Goal: Task Accomplishment & Management: Complete application form

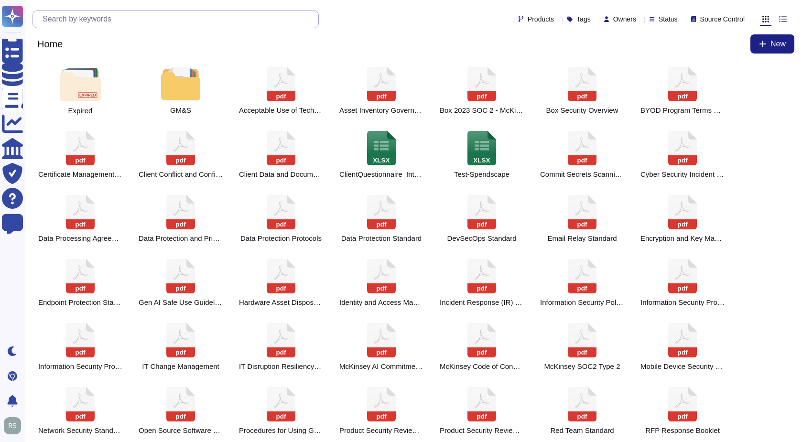
click at [148, 14] on input "text" at bounding box center [178, 19] width 281 height 17
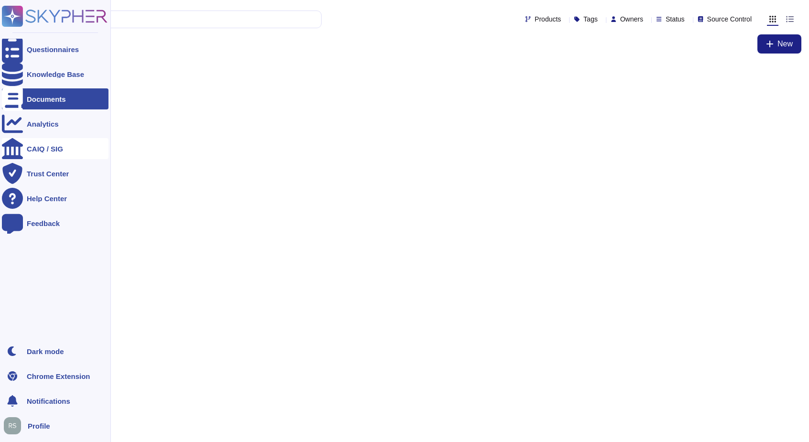
type input "SIG"
click at [47, 156] on div "CAIQ / SIG" at bounding box center [55, 148] width 107 height 21
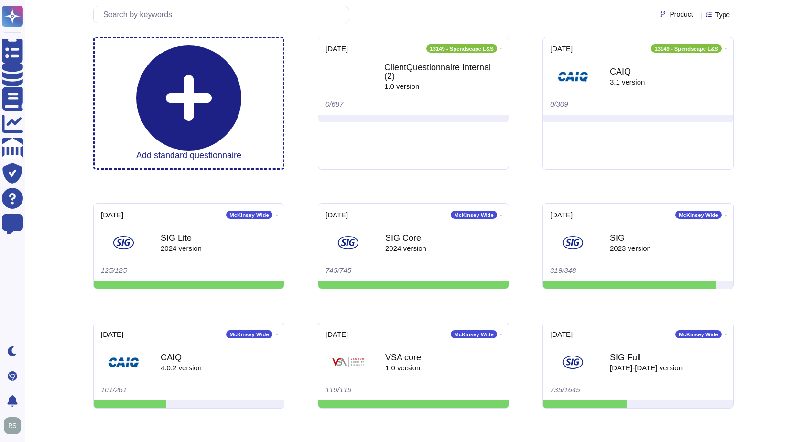
click at [292, 144] on div "Add standard questionnaire [DATE] 13149 - Spendscape L&S ClientQuestionnaire In…" at bounding box center [413, 282] width 640 height 491
click at [202, 234] on div "SIG Lite 2024 version" at bounding box center [181, 243] width 42 height 18
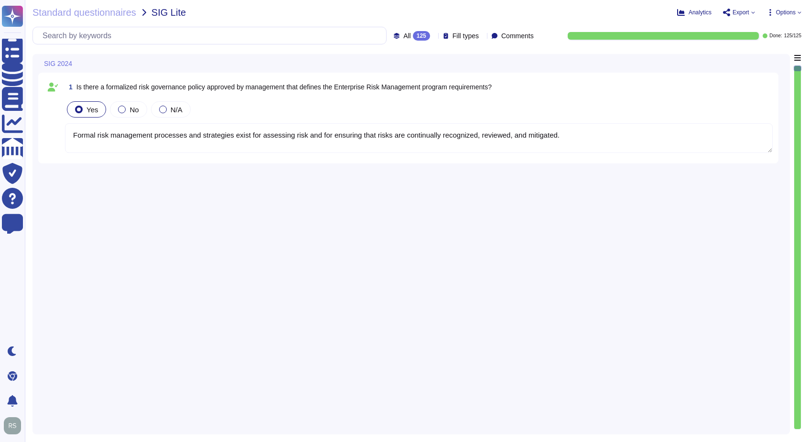
type textarea "Formal risk management processes and strategies exist for assessing risk and fo…"
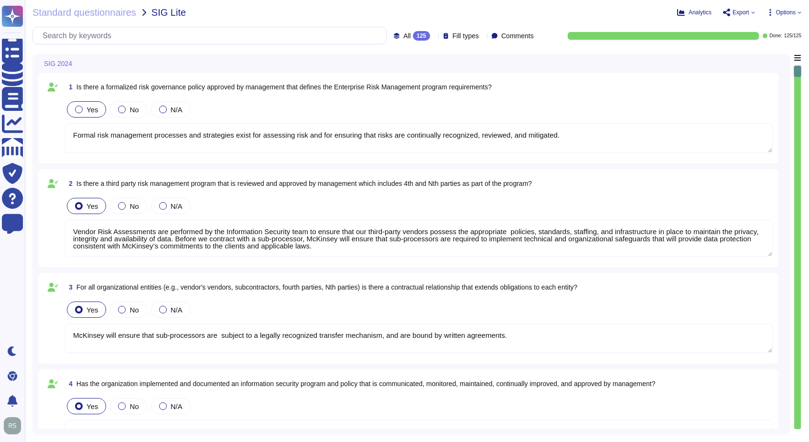
type textarea "Vendor Risk Assessments are performed by the Information Security team to ensur…"
type textarea "McKinsey will ensure that sub-processors are subject to a legally recognized tr…"
type textarea "McKinsey has information security policies and standards that govern the securi…"
type textarea "Formal information security risk management processes are documented and strate…"
type textarea "Asset and Information Management processes are in place for tracking hardware a…"
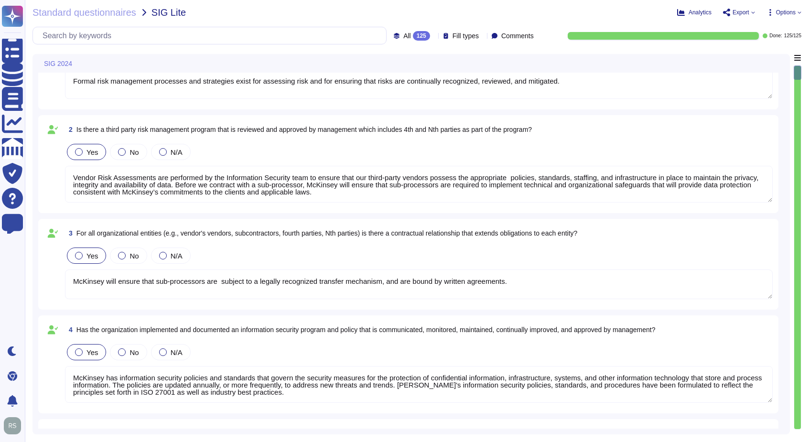
type textarea "The Firm has an Acceptable Use of Technology Policy for McKinsey personnel. The…"
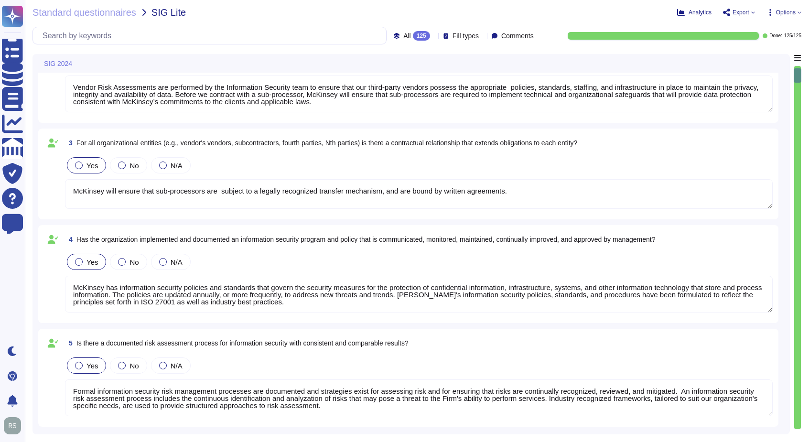
type textarea "A Firm Data Retention Policy exists and applies to the retention periods and re…"
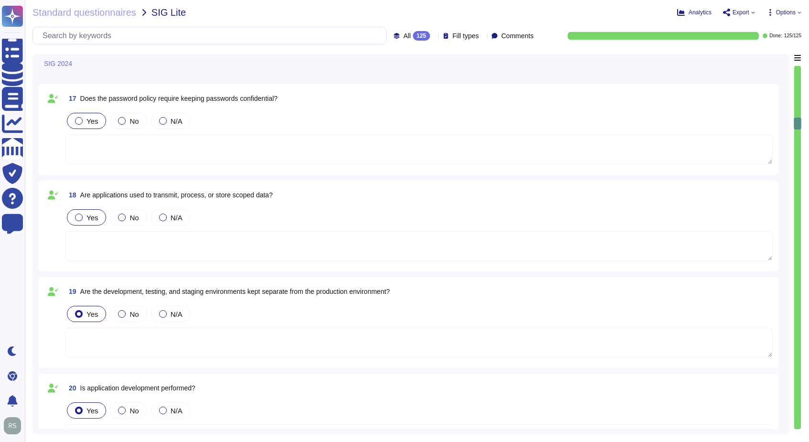
scroll to position [1711, 0]
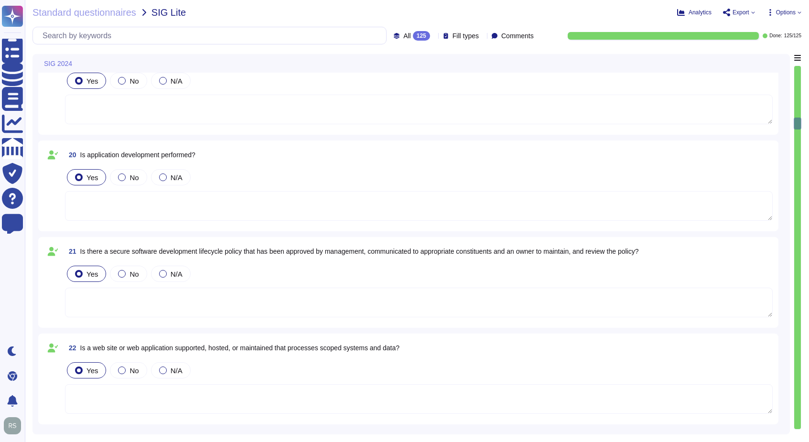
type textarea "Yes, there is an established incident management program that has been approved…"
